Goal: Find specific page/section: Find specific page/section

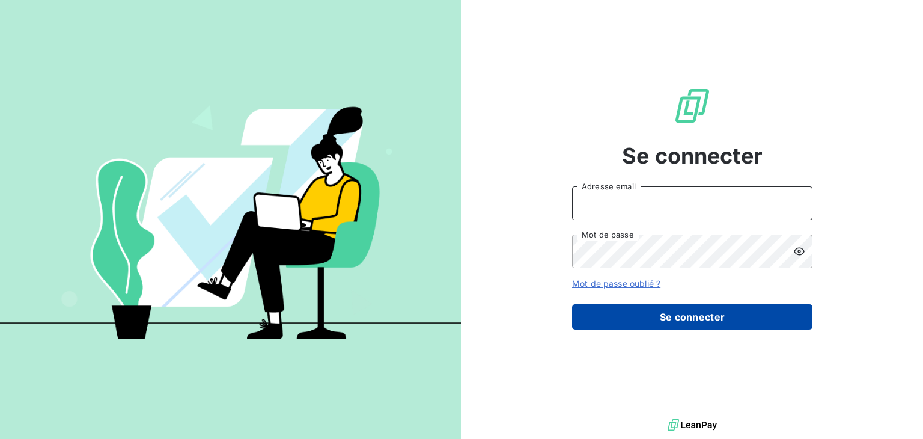
type input "[EMAIL_ADDRESS][DOMAIN_NAME]"
click at [670, 311] on button "Se connecter" at bounding box center [692, 316] width 240 height 25
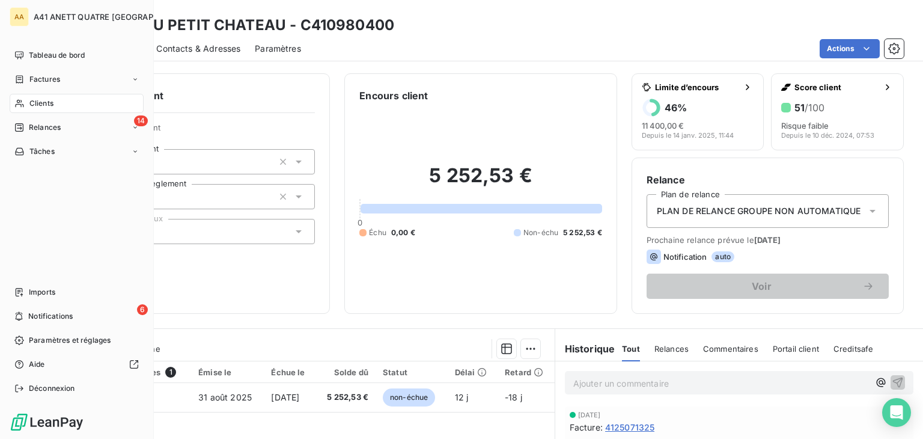
click at [36, 101] on span "Clients" at bounding box center [41, 103] width 24 height 11
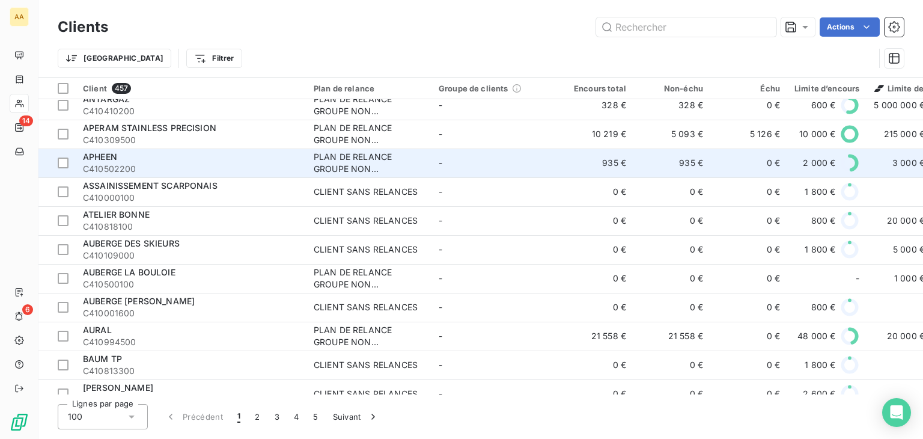
scroll to position [421, 0]
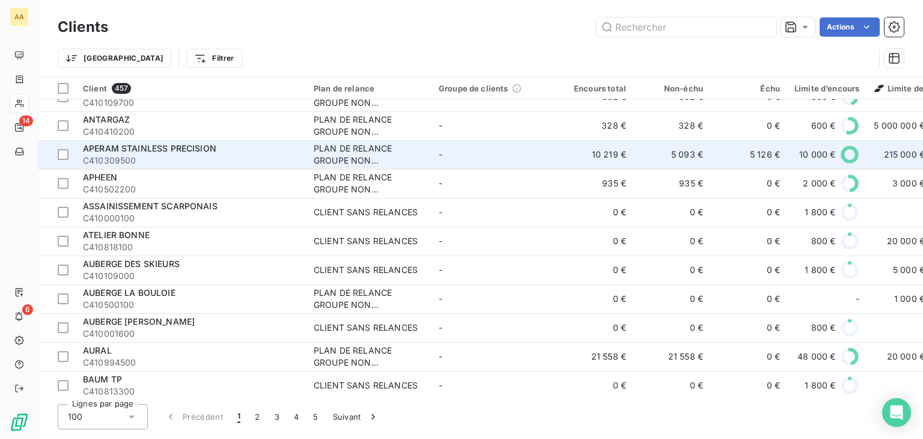
click at [150, 150] on span "APERAM STAINLESS PRECISION" at bounding box center [149, 148] width 133 height 10
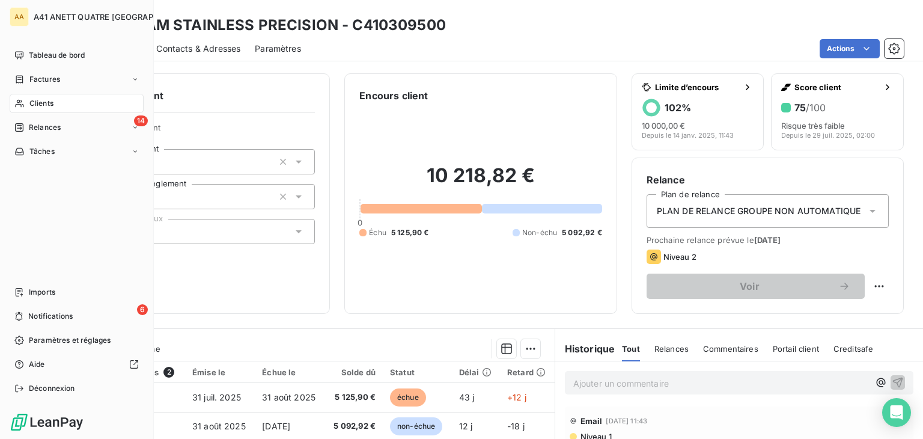
click at [34, 104] on span "Clients" at bounding box center [41, 103] width 24 height 11
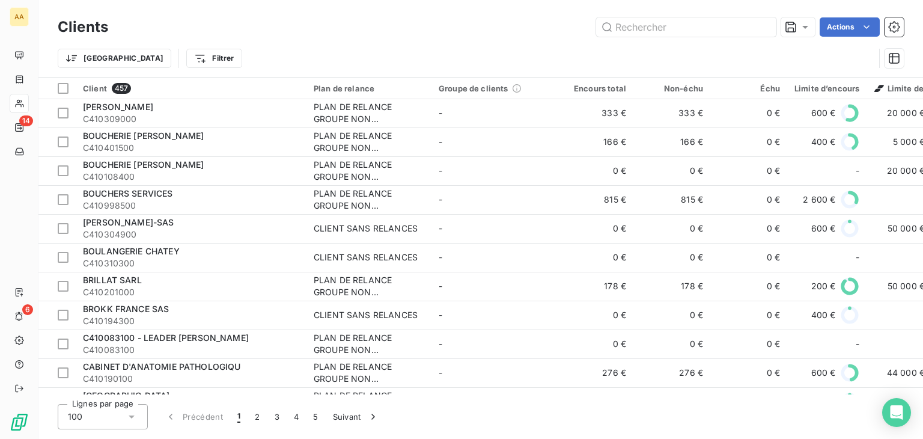
scroll to position [902, 0]
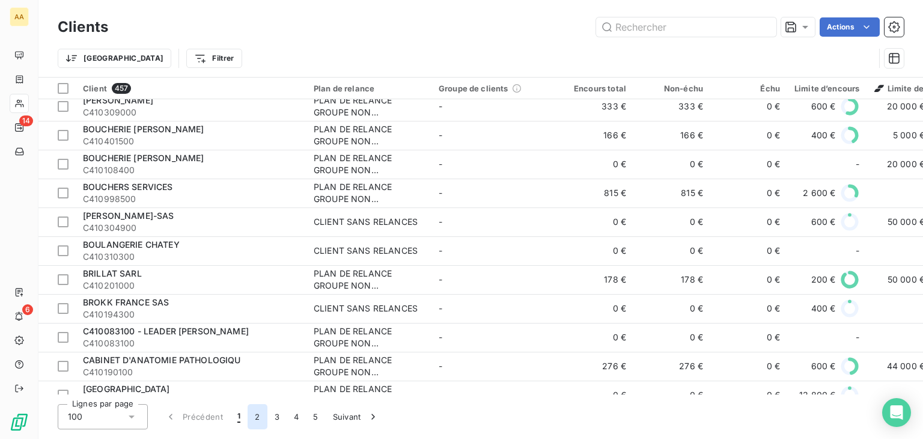
click at [258, 417] on button "2" at bounding box center [257, 416] width 19 height 25
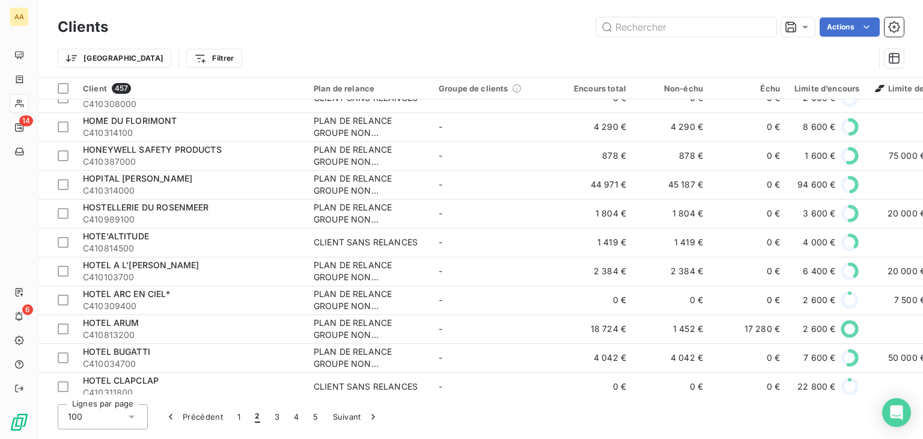
scroll to position [2294, 0]
click at [275, 417] on button "3" at bounding box center [276, 416] width 19 height 25
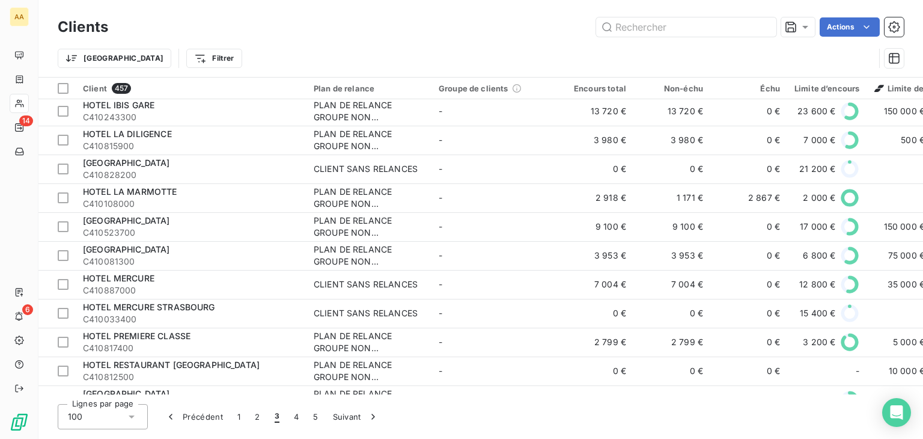
scroll to position [10, 0]
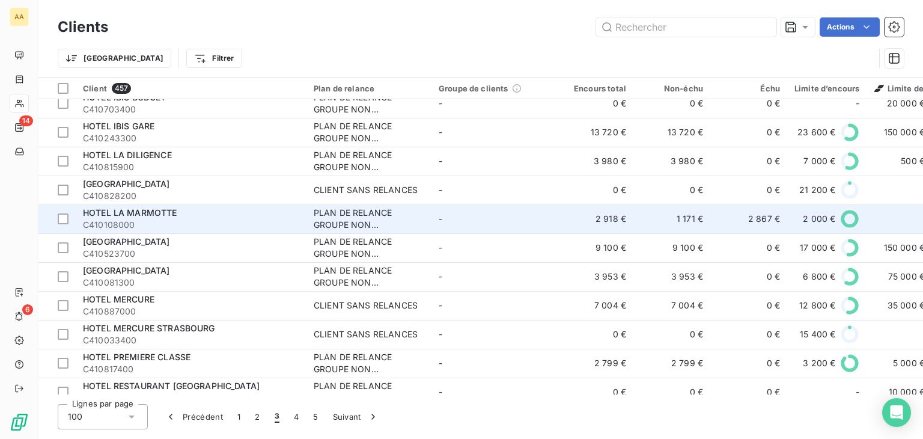
click at [200, 216] on div "HOTEL LA MARMOTTE" at bounding box center [191, 213] width 216 height 12
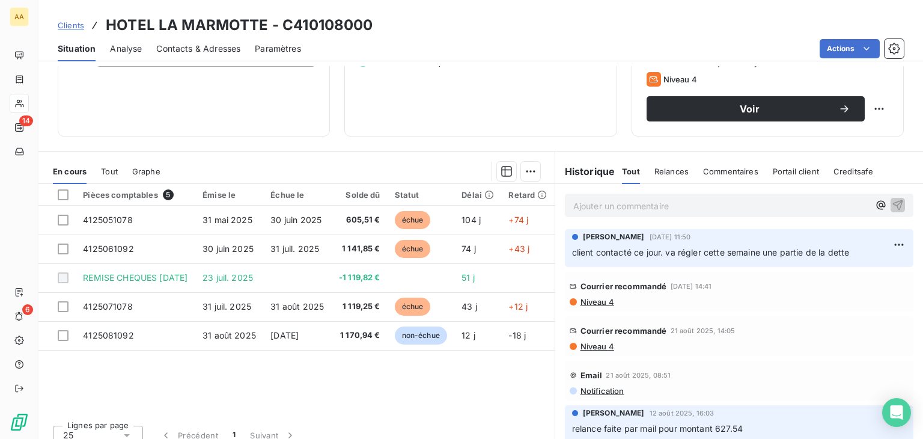
scroll to position [180, 0]
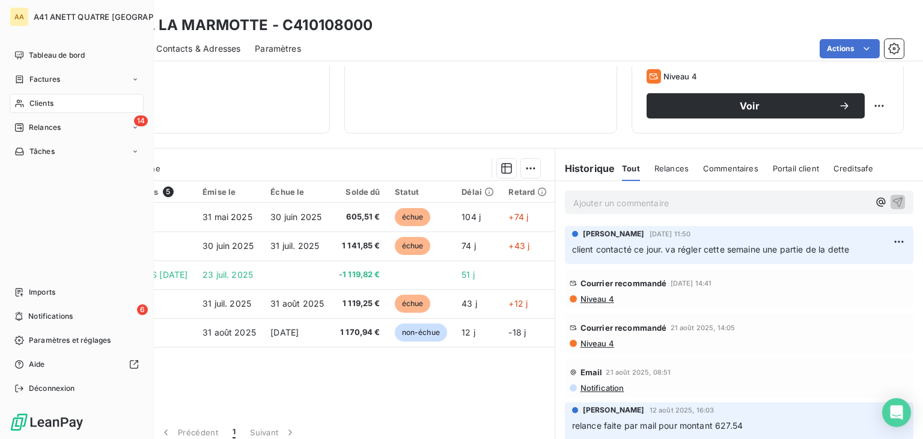
click at [29, 103] on span "Clients" at bounding box center [41, 103] width 24 height 11
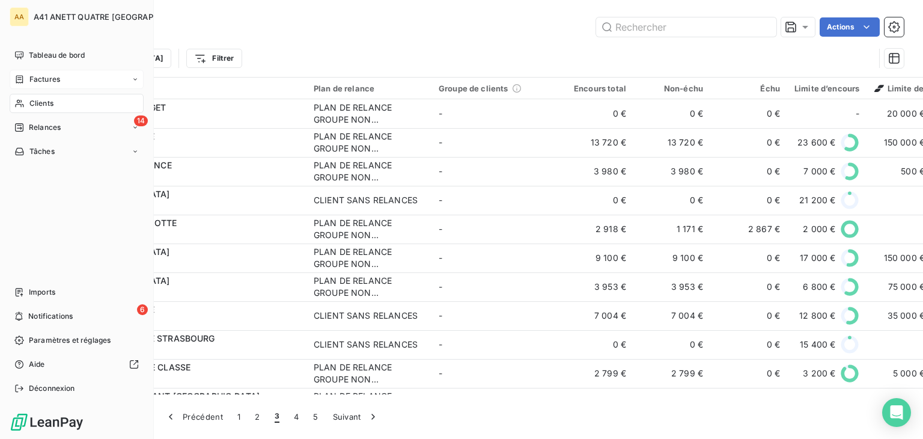
click at [52, 73] on div "Factures" at bounding box center [77, 79] width 134 height 19
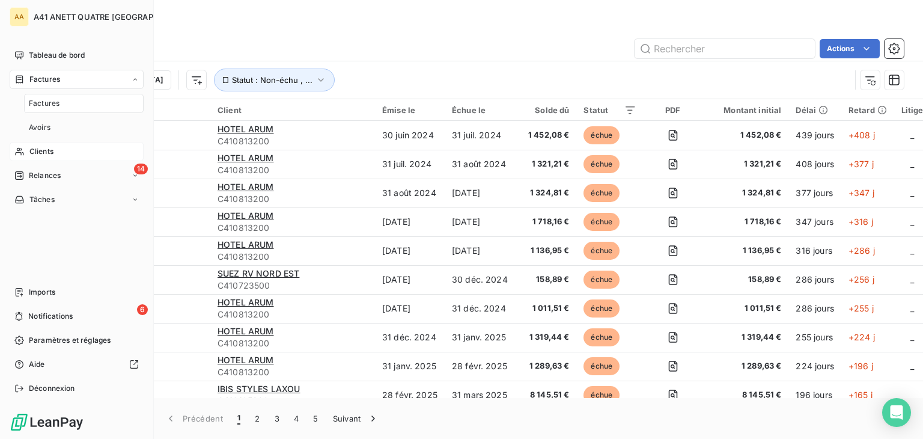
click at [35, 151] on span "Clients" at bounding box center [41, 151] width 24 height 11
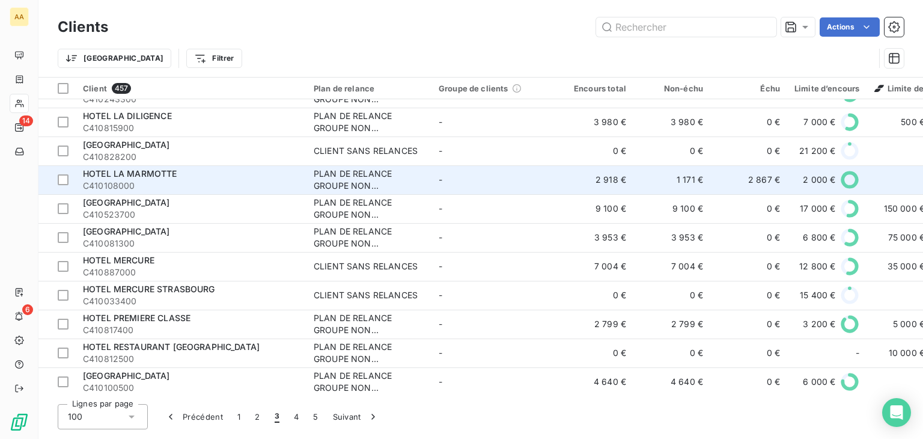
scroll to position [120, 0]
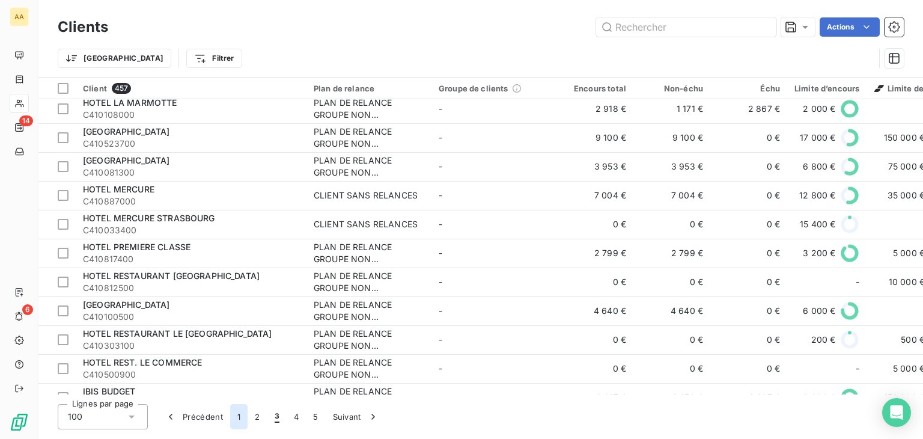
click at [239, 414] on button "1" at bounding box center [238, 416] width 17 height 25
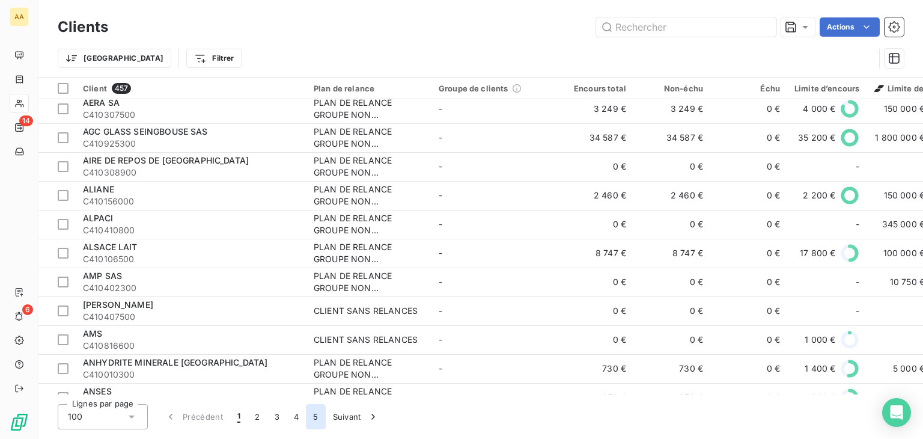
click at [315, 413] on button "5" at bounding box center [315, 416] width 19 height 25
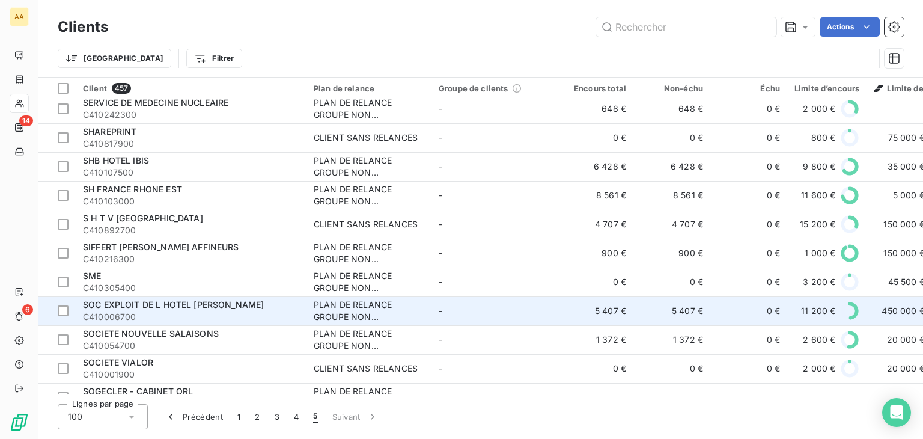
scroll to position [0, 0]
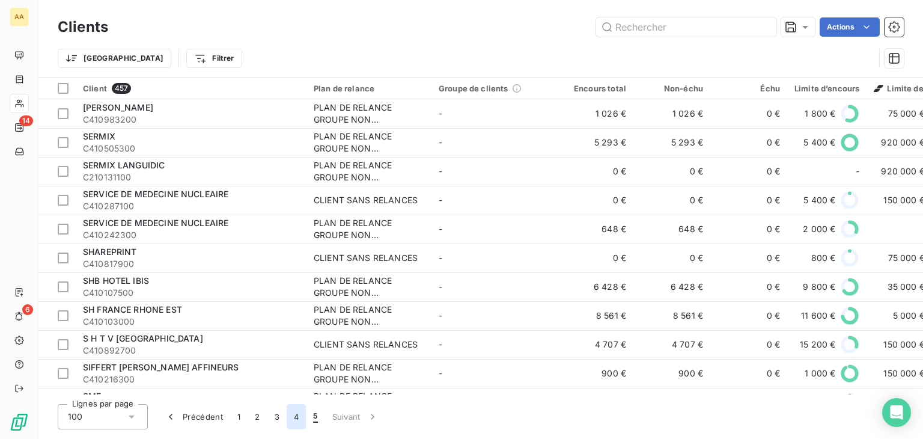
click at [296, 416] on button "4" at bounding box center [296, 416] width 19 height 25
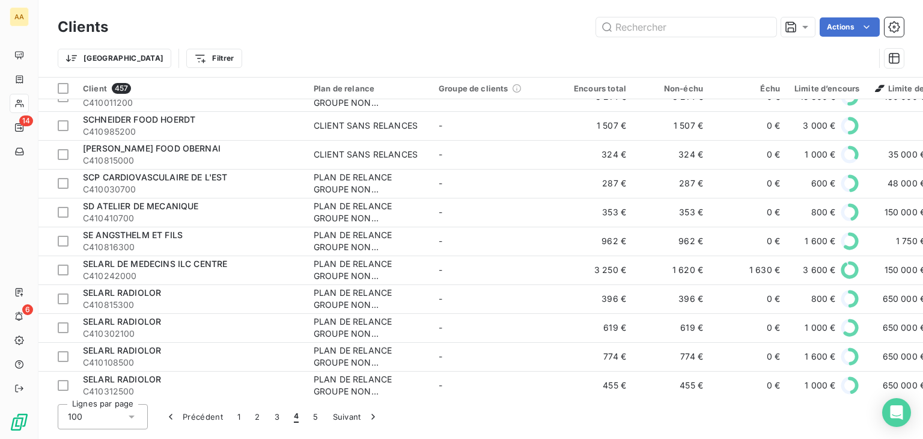
scroll to position [2595, 0]
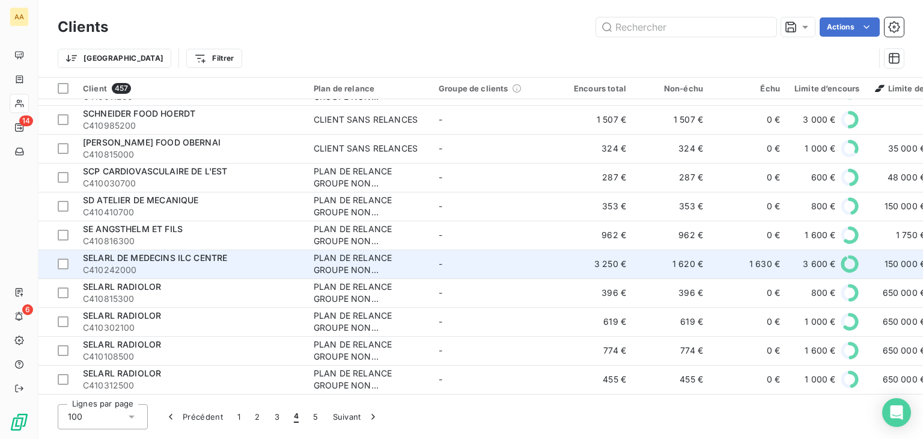
click at [377, 255] on div "PLAN DE RELANCE GROUPE NON AUTOMATIQUE" at bounding box center [369, 264] width 111 height 24
